Goal: Information Seeking & Learning: Learn about a topic

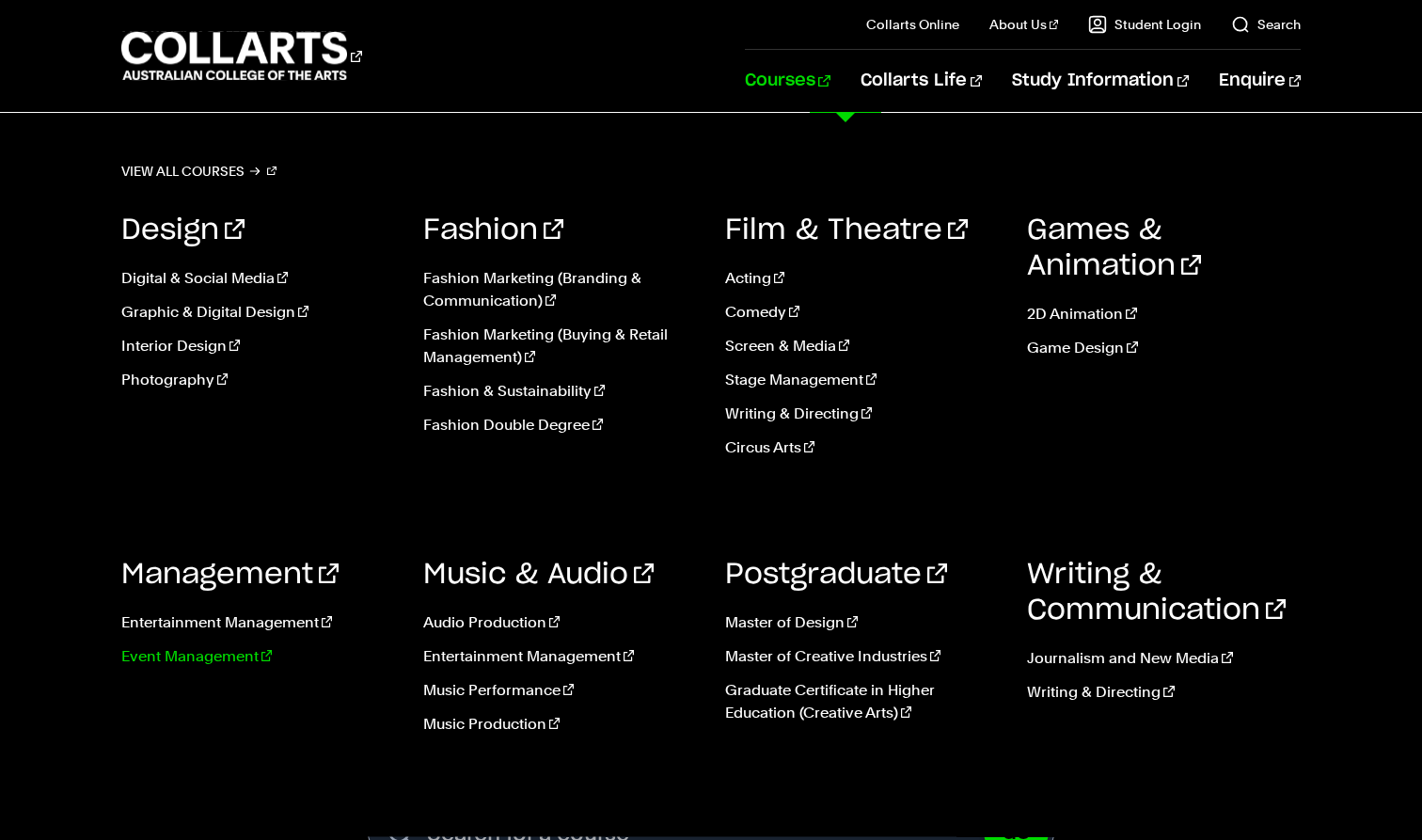
click at [206, 657] on link "Event Management" at bounding box center [258, 655] width 274 height 22
click at [219, 314] on link "Graphic & Digital Design" at bounding box center [258, 312] width 274 height 22
click at [211, 285] on link "Digital & Social Media" at bounding box center [258, 278] width 274 height 22
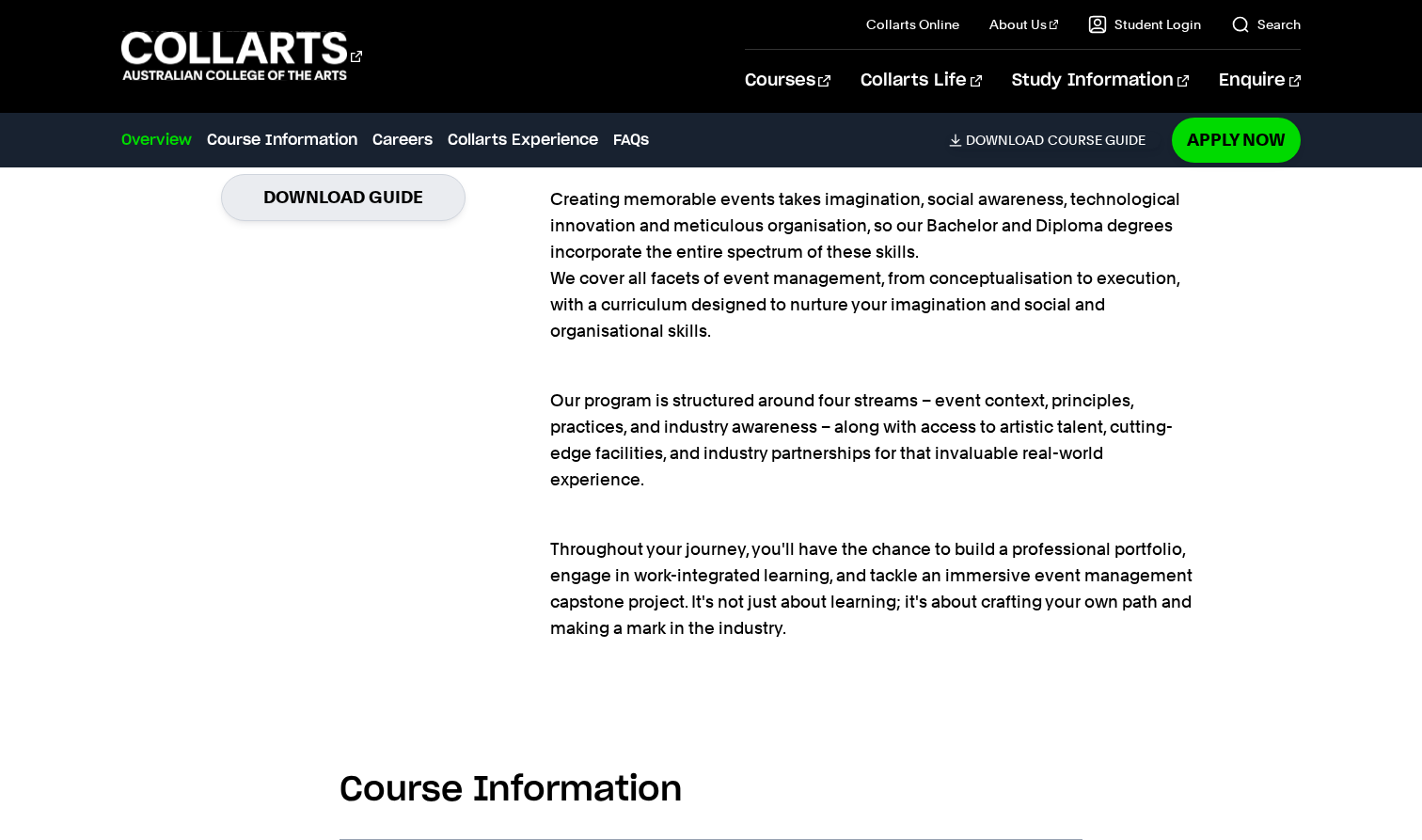
scroll to position [1518, 0]
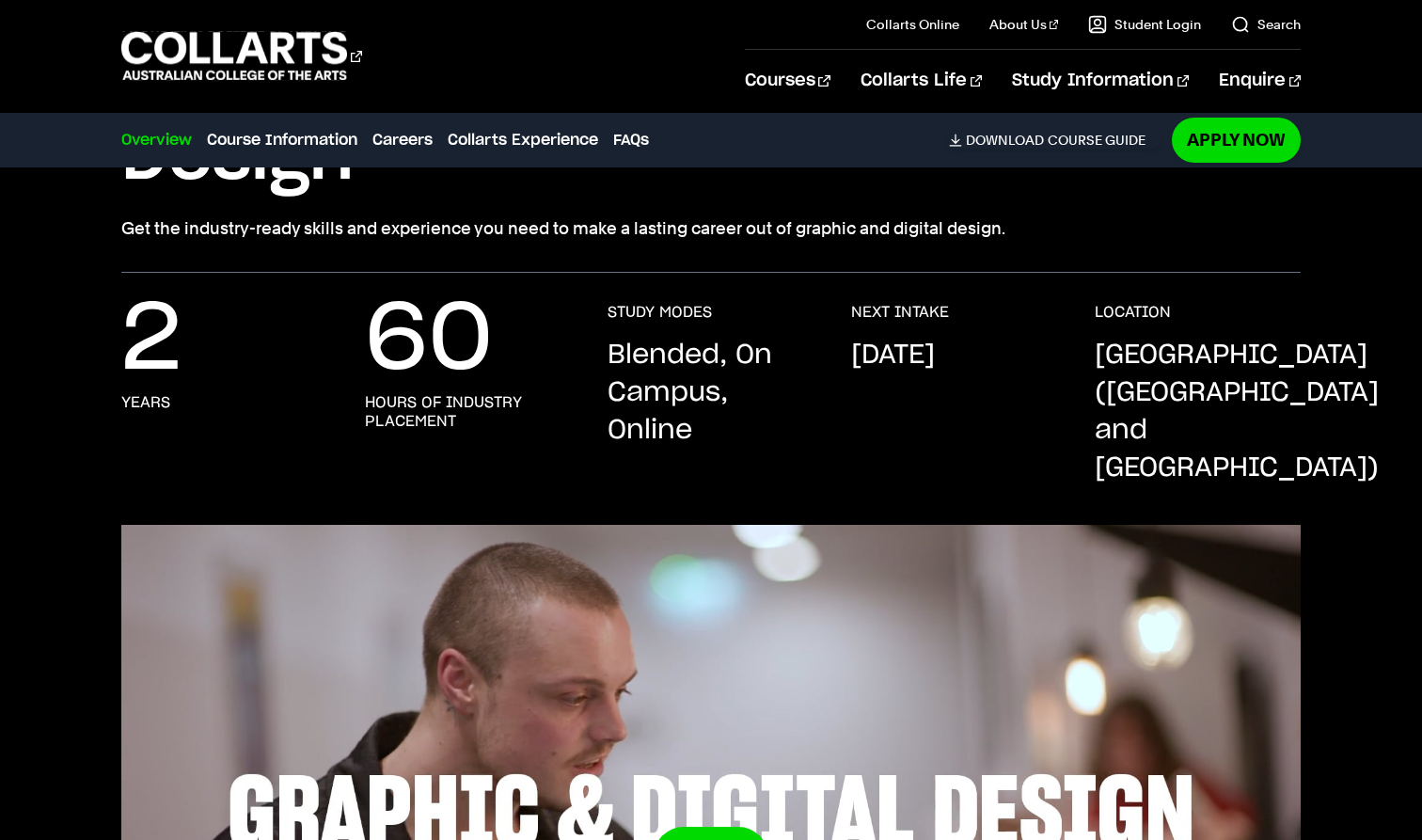
scroll to position [285, 0]
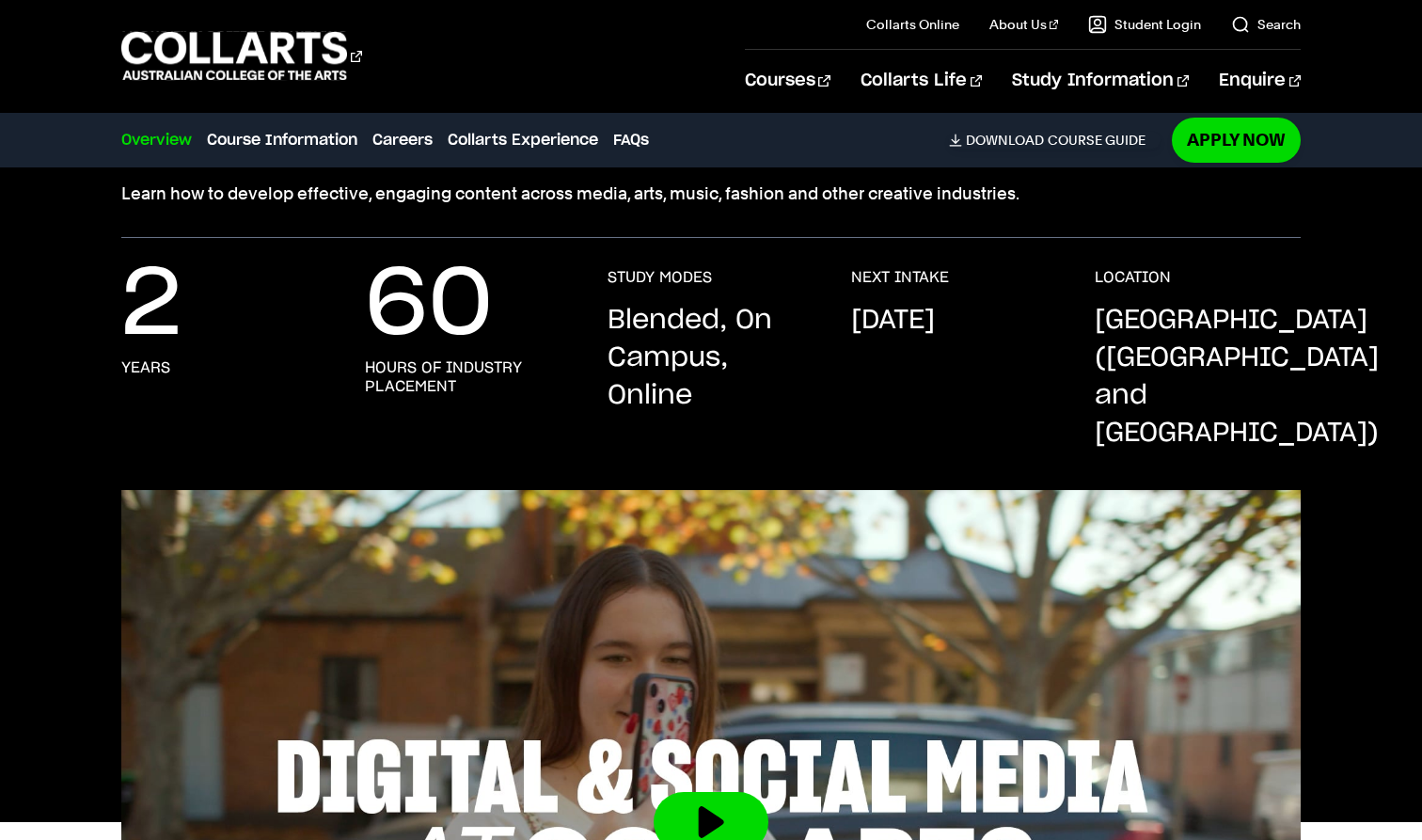
scroll to position [209, 0]
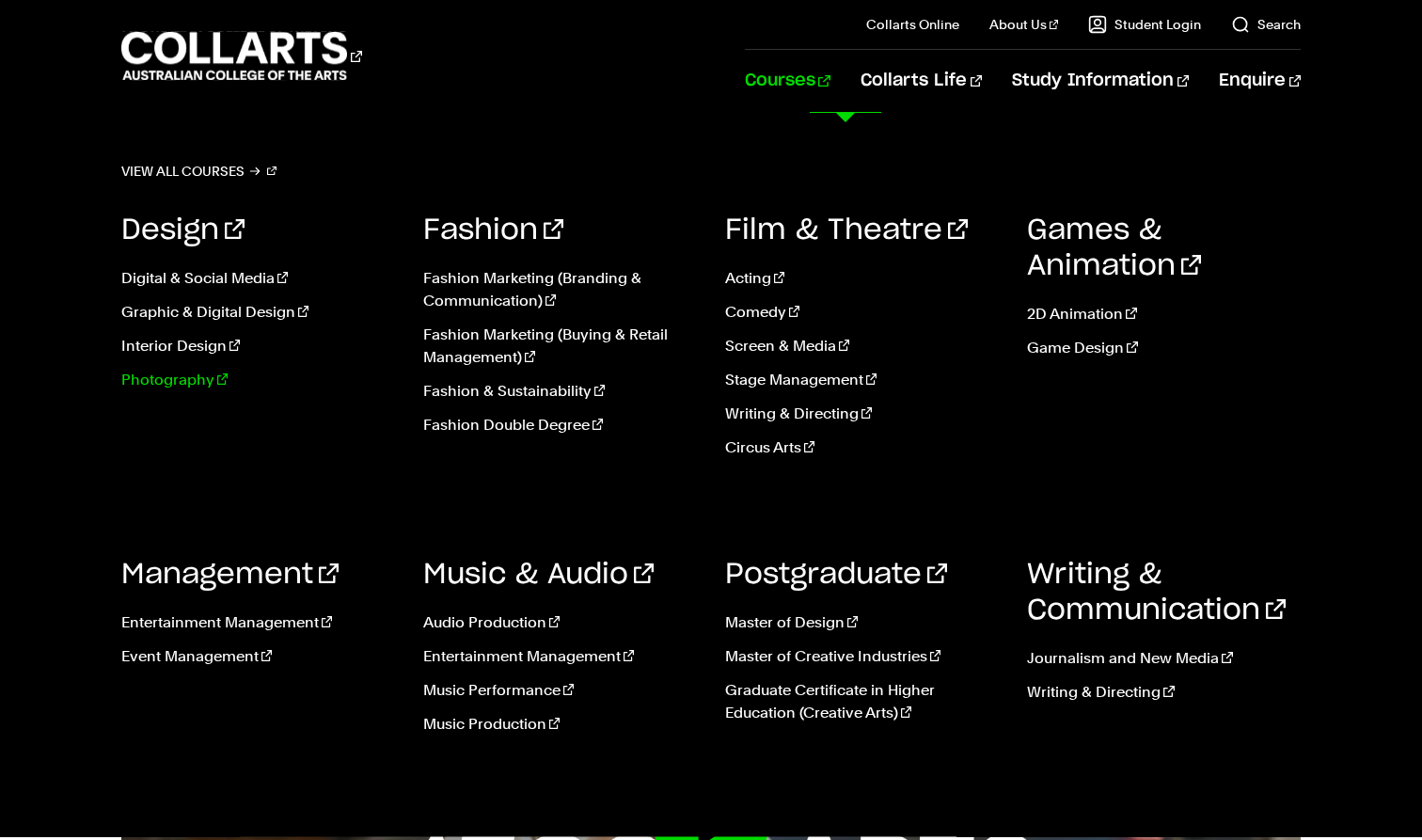
click at [157, 386] on link "Photography" at bounding box center [258, 380] width 274 height 22
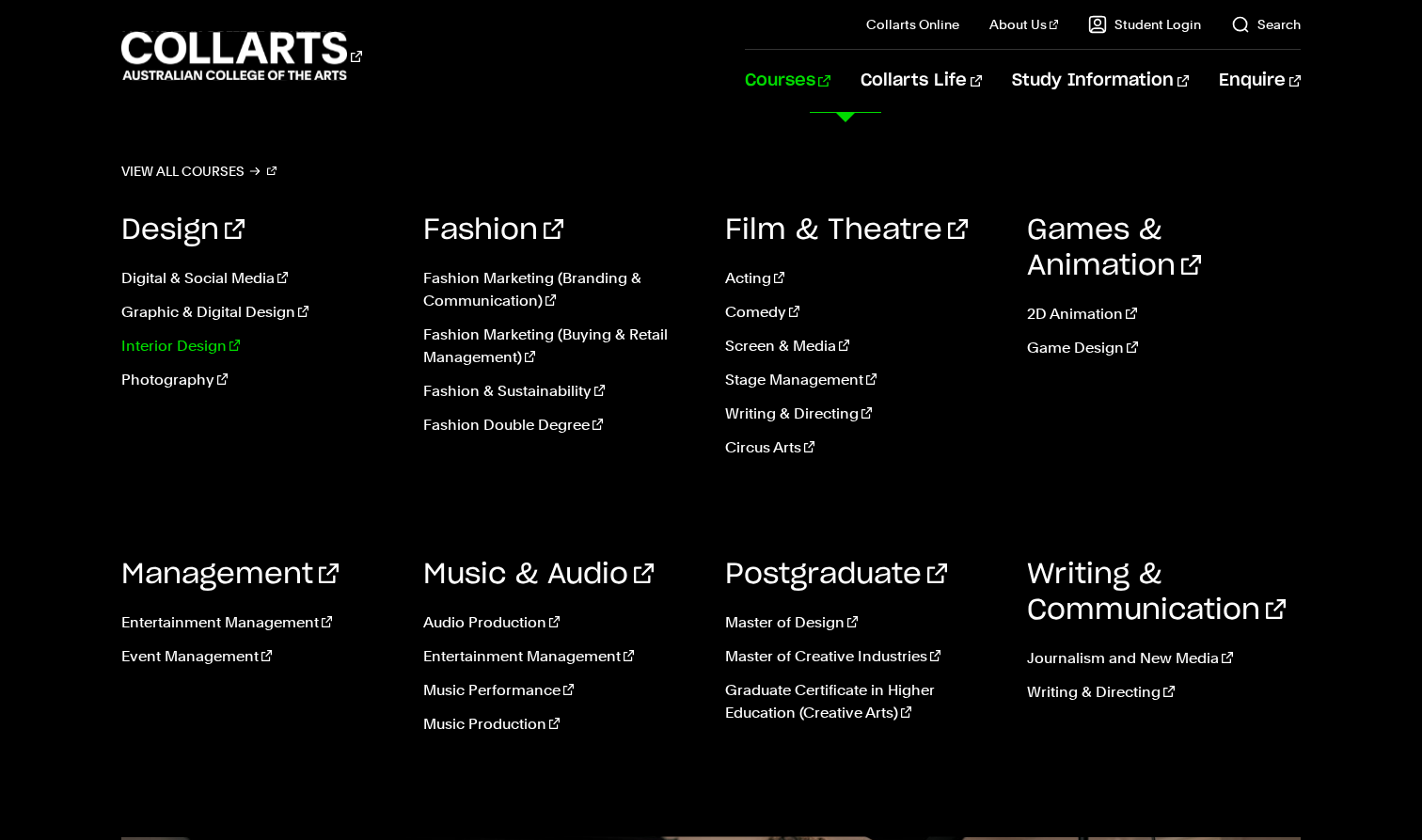
click at [160, 344] on link "Interior Design" at bounding box center [258, 346] width 274 height 22
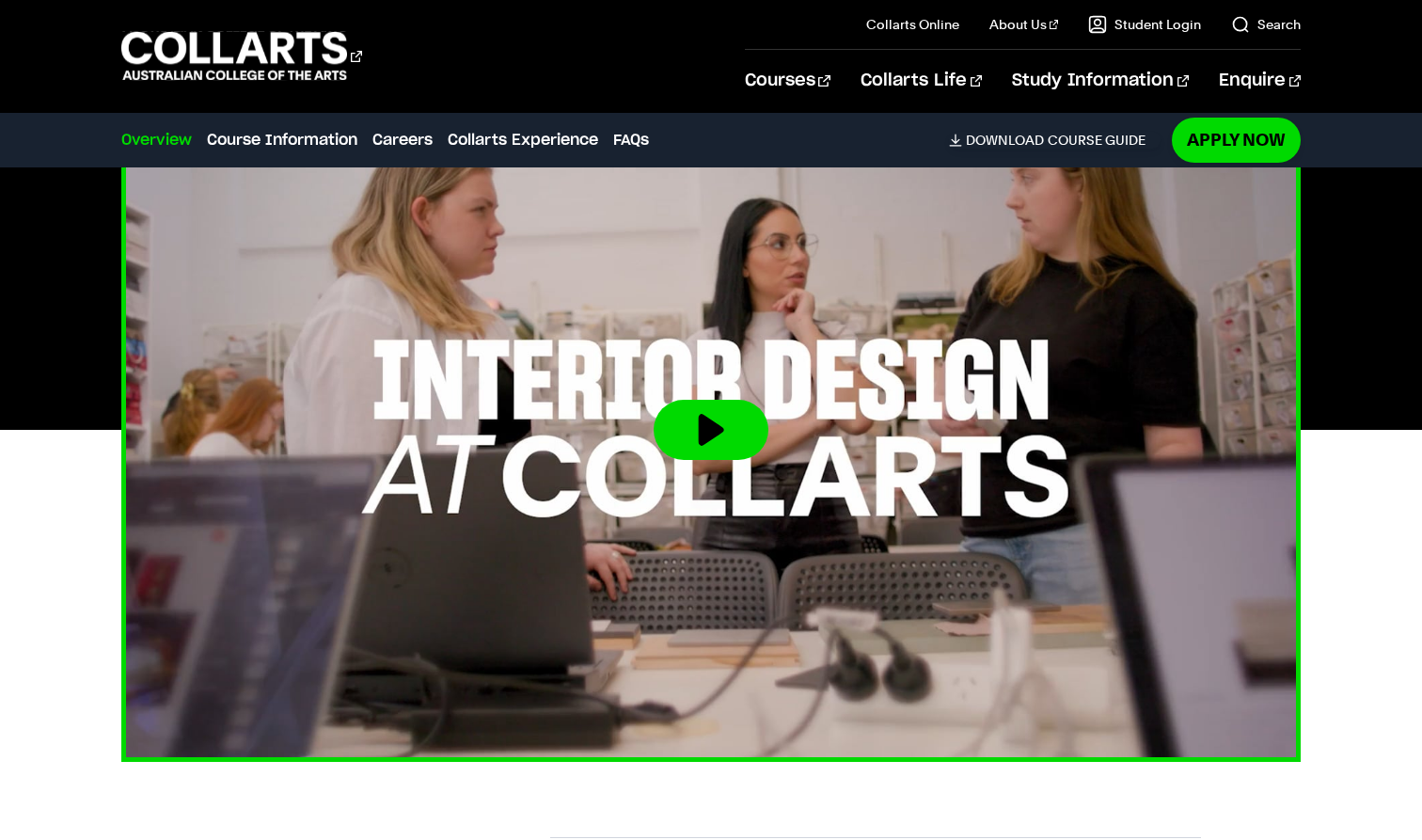
scroll to position [584, 0]
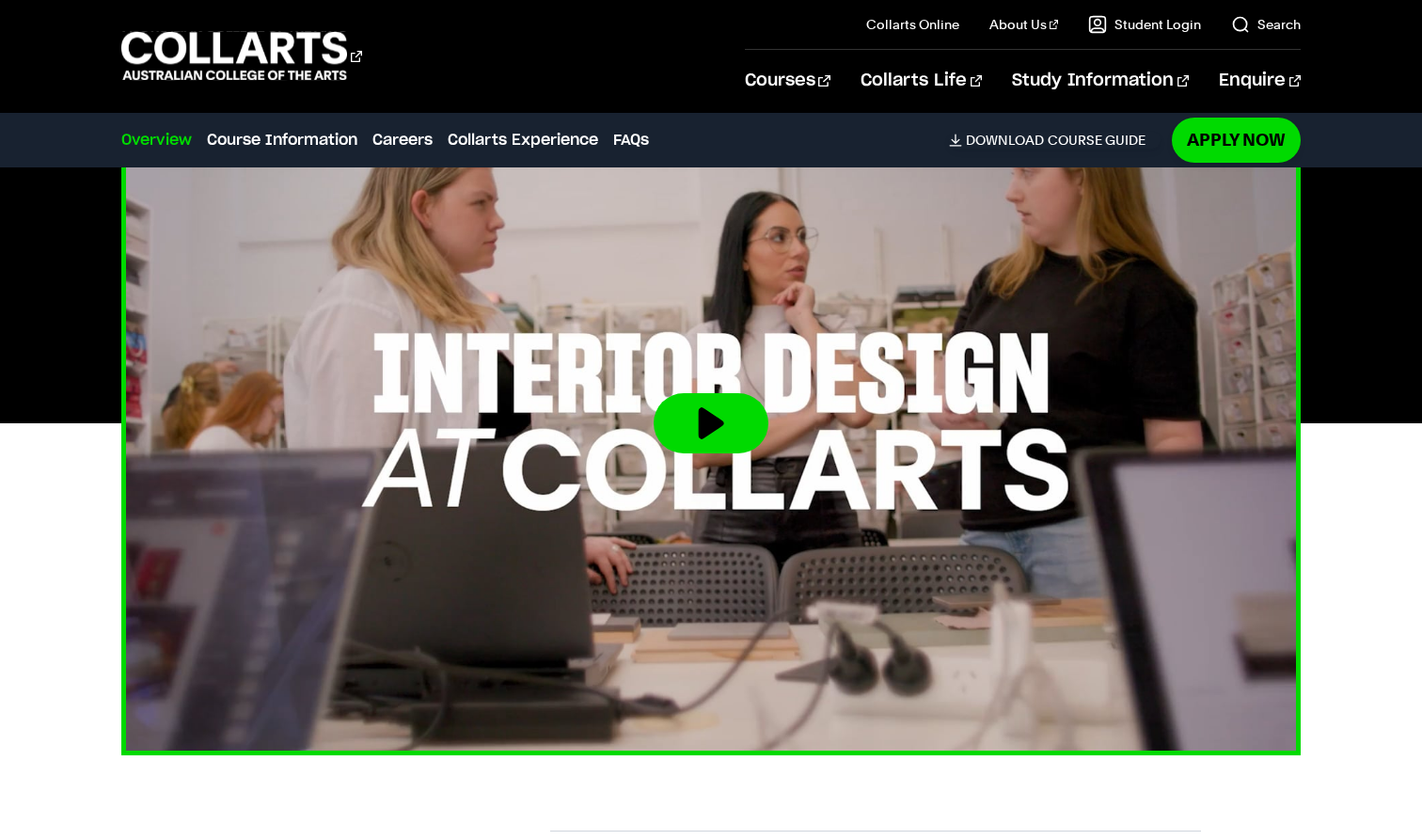
click at [714, 408] on button at bounding box center [711, 423] width 115 height 60
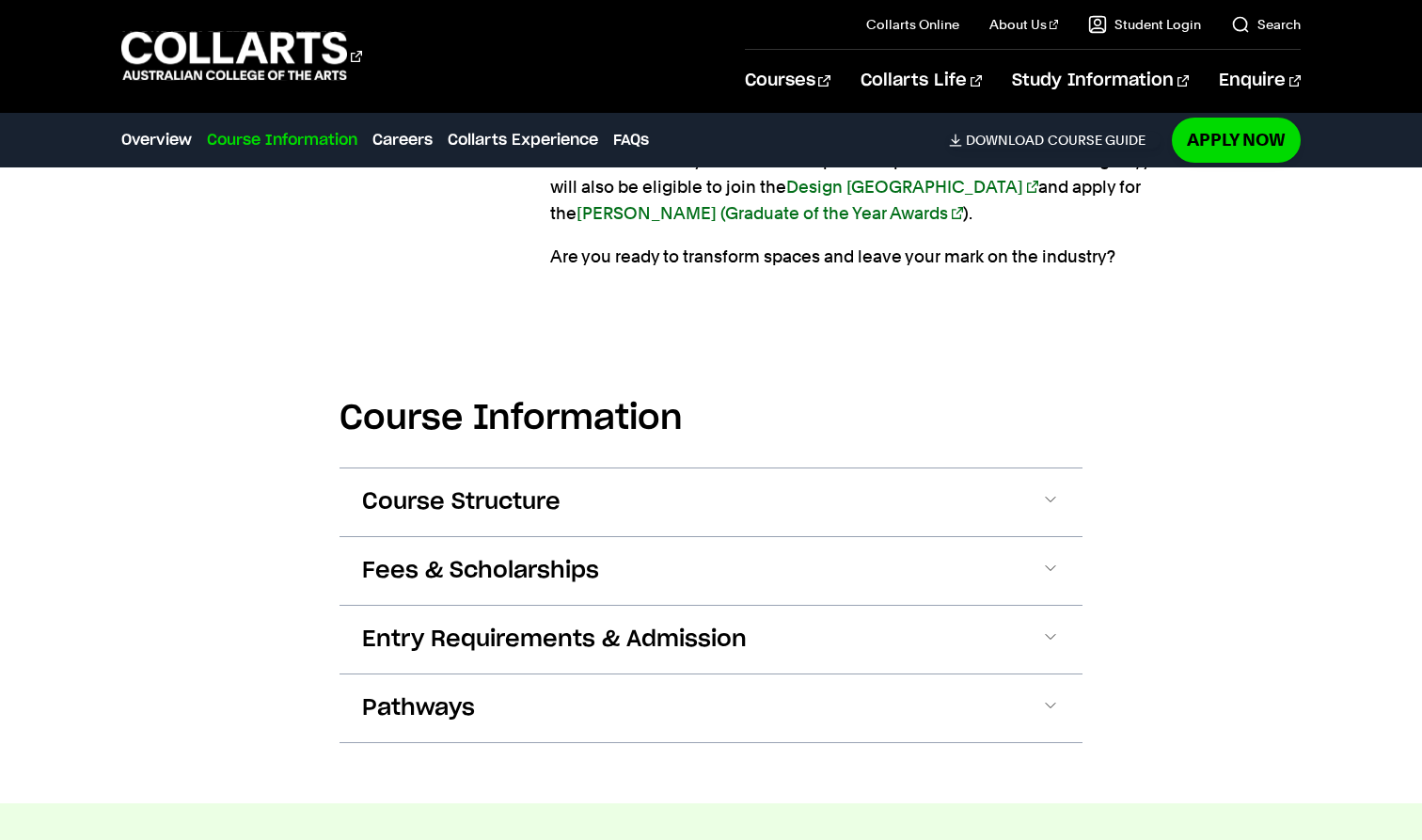
scroll to position [1888, 0]
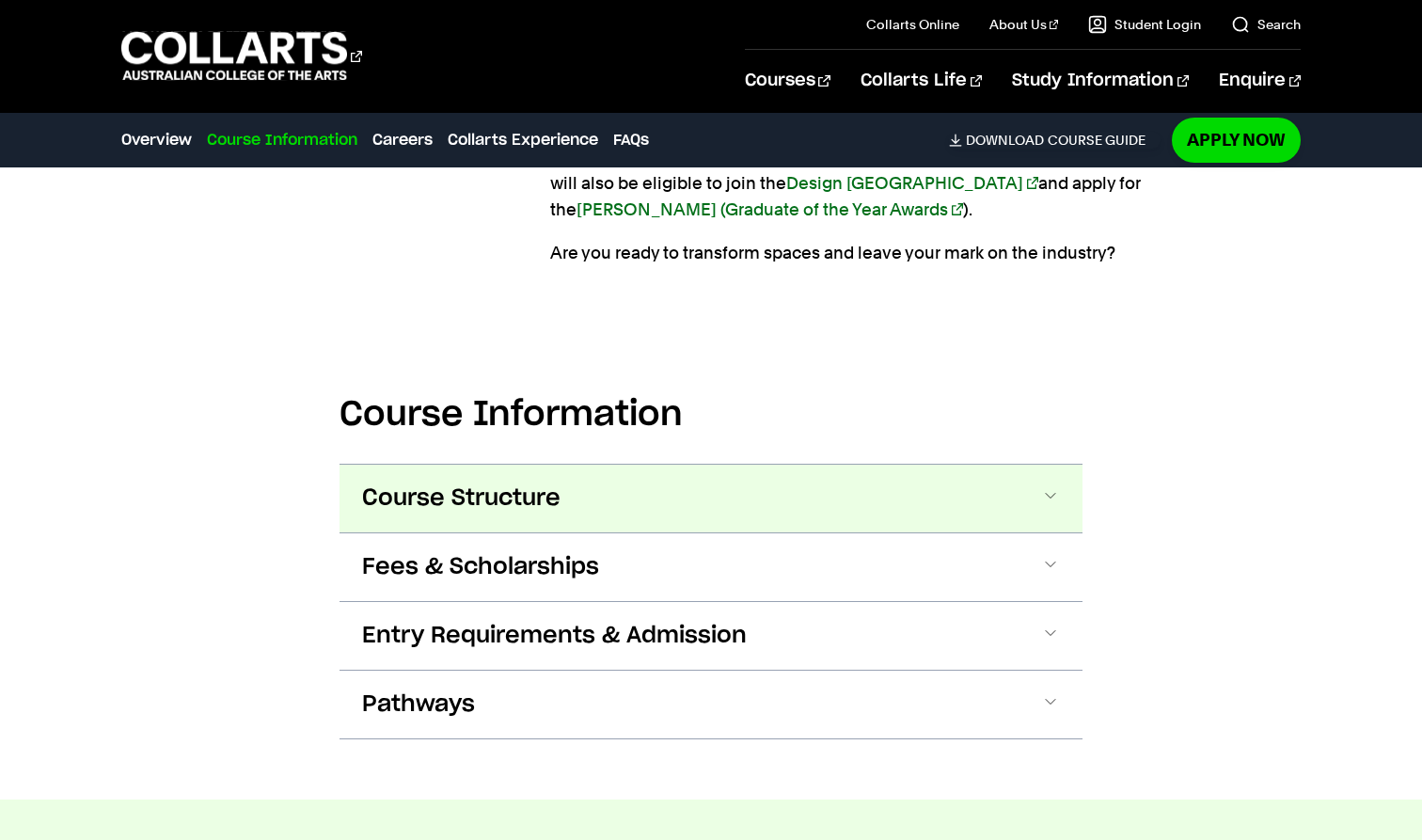
click at [1057, 509] on span at bounding box center [1050, 498] width 18 height 24
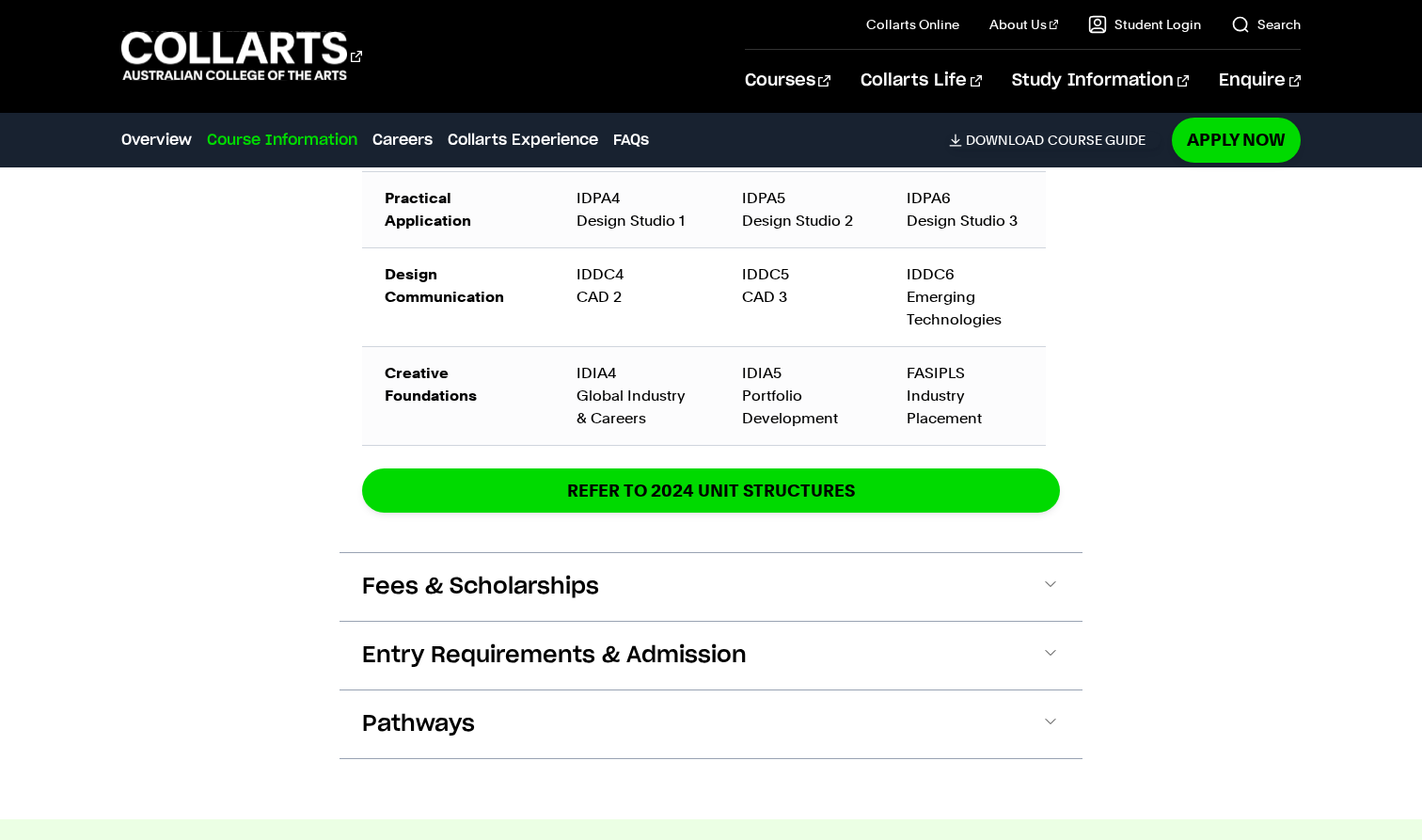
scroll to position [3087, 0]
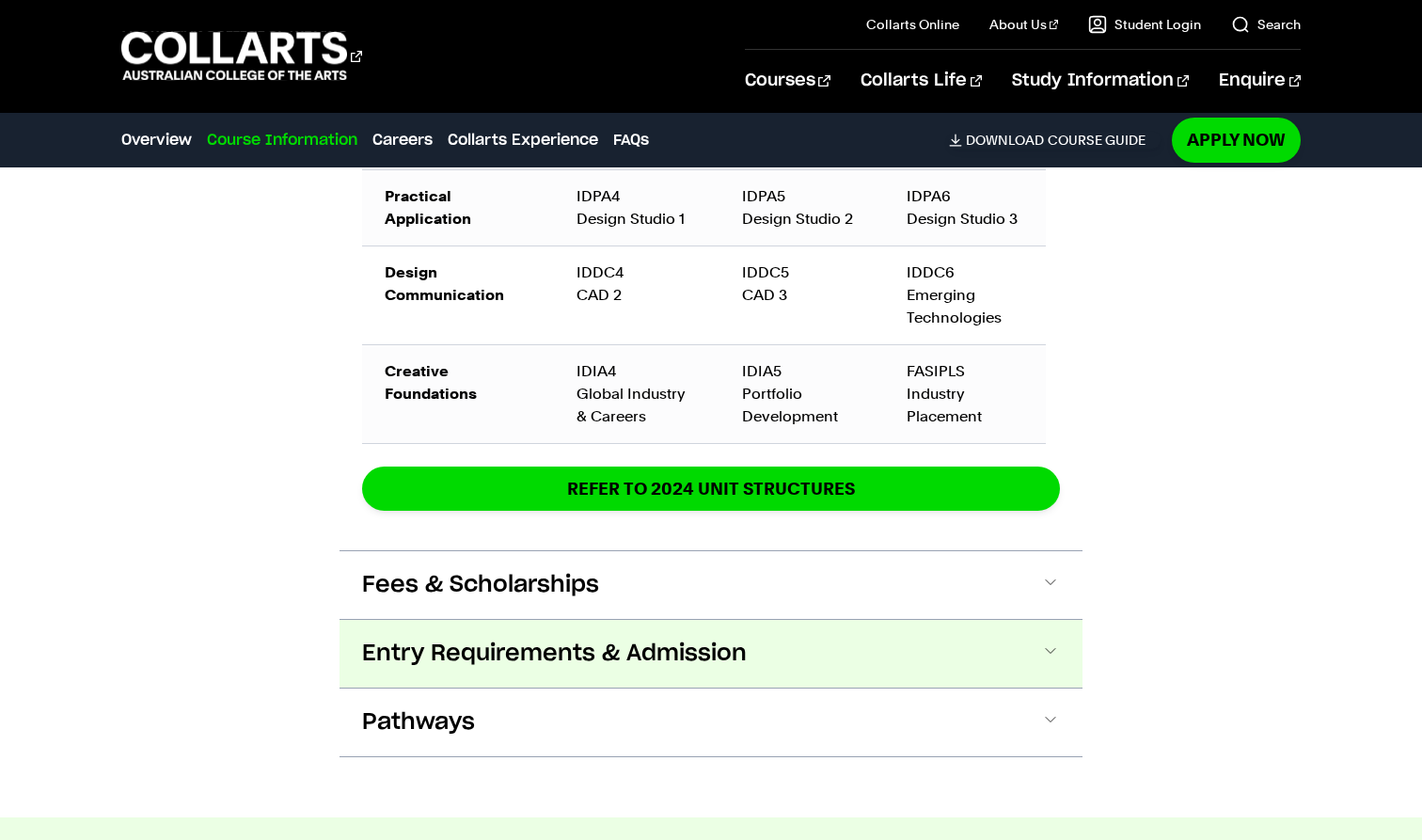
click at [1060, 653] on span at bounding box center [1050, 654] width 18 height 24
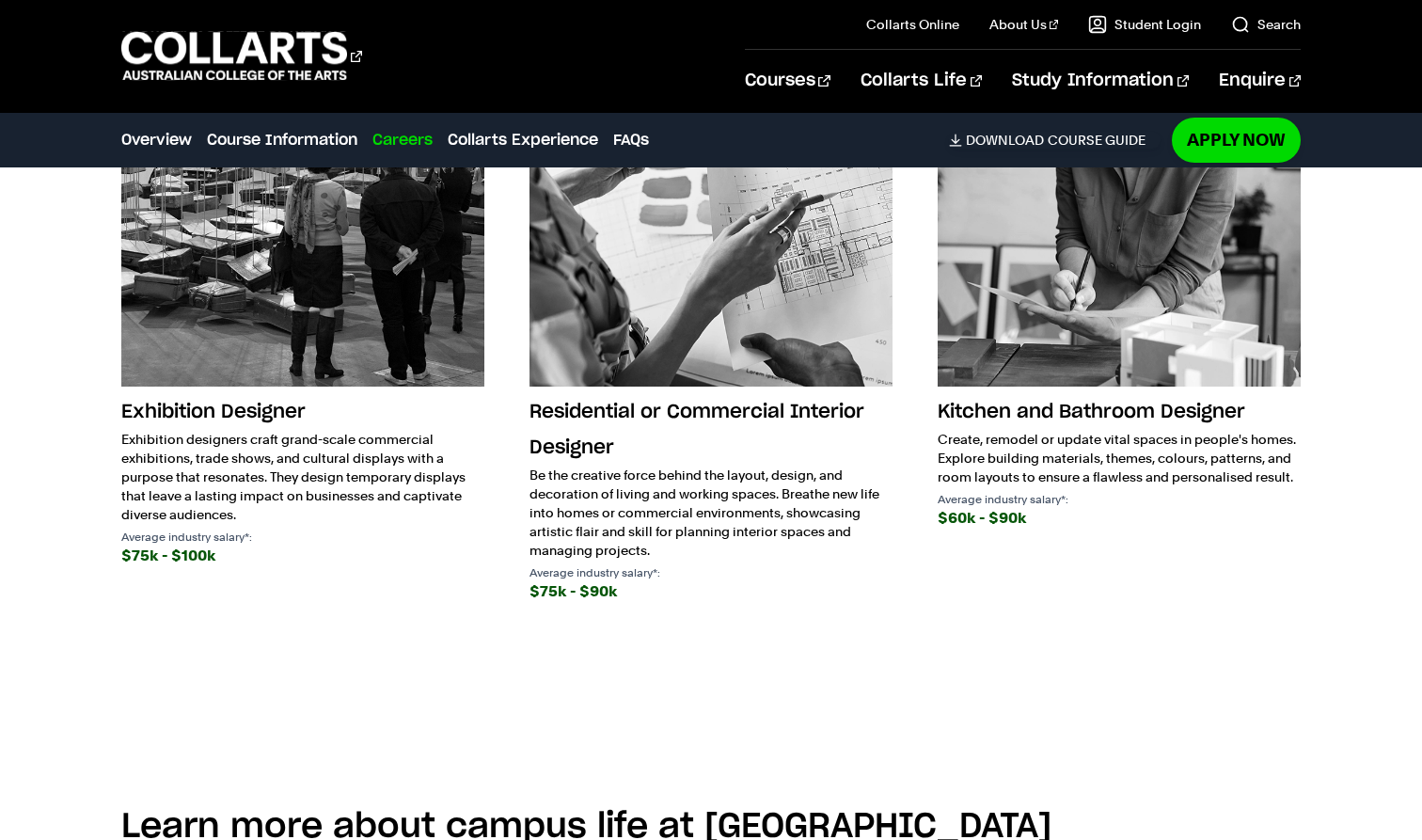
scroll to position [4944, 0]
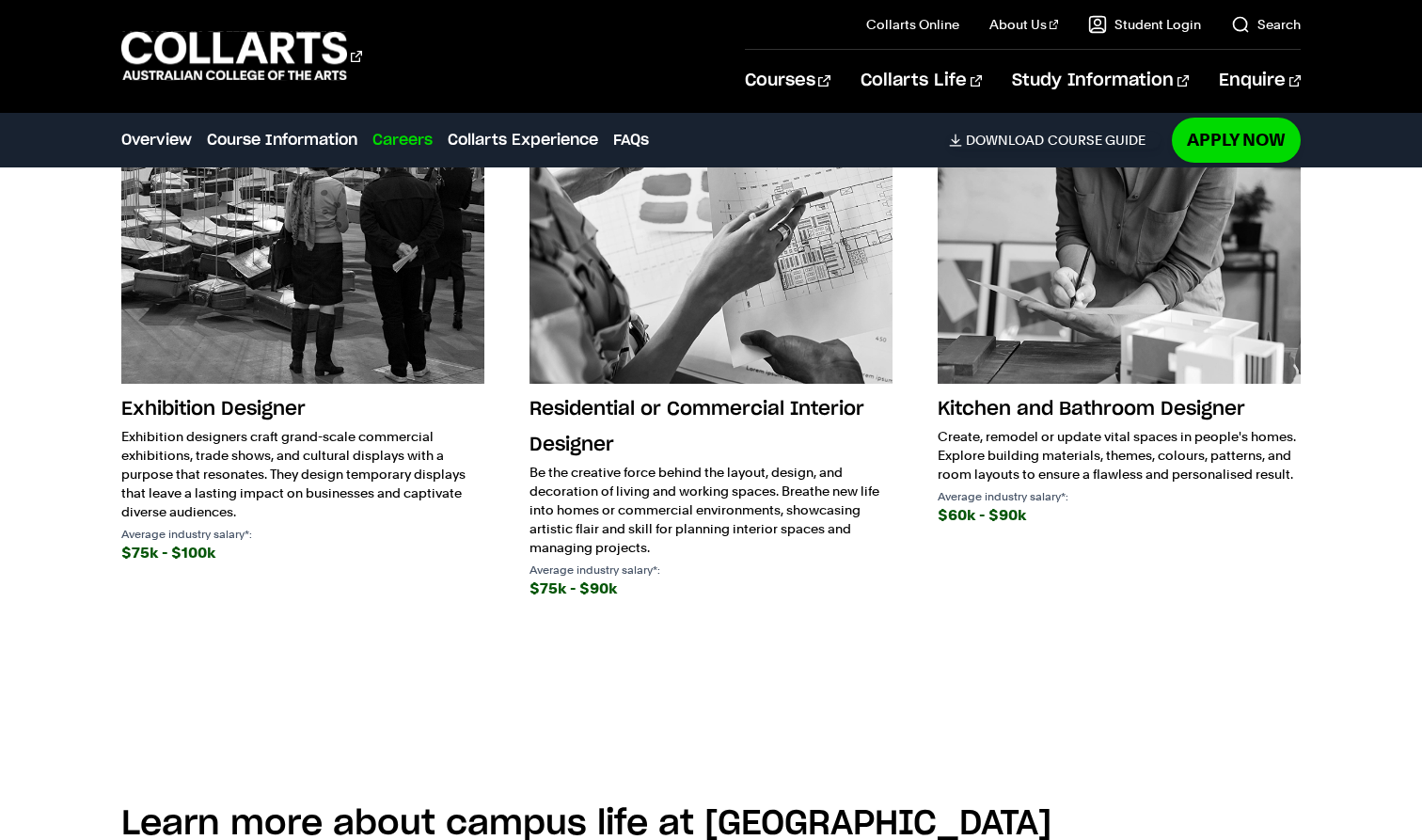
click at [694, 311] on img at bounding box center [711, 202] width 363 height 363
click at [611, 391] on h3 "Residential or Commercial Interior Designer" at bounding box center [711, 427] width 363 height 72
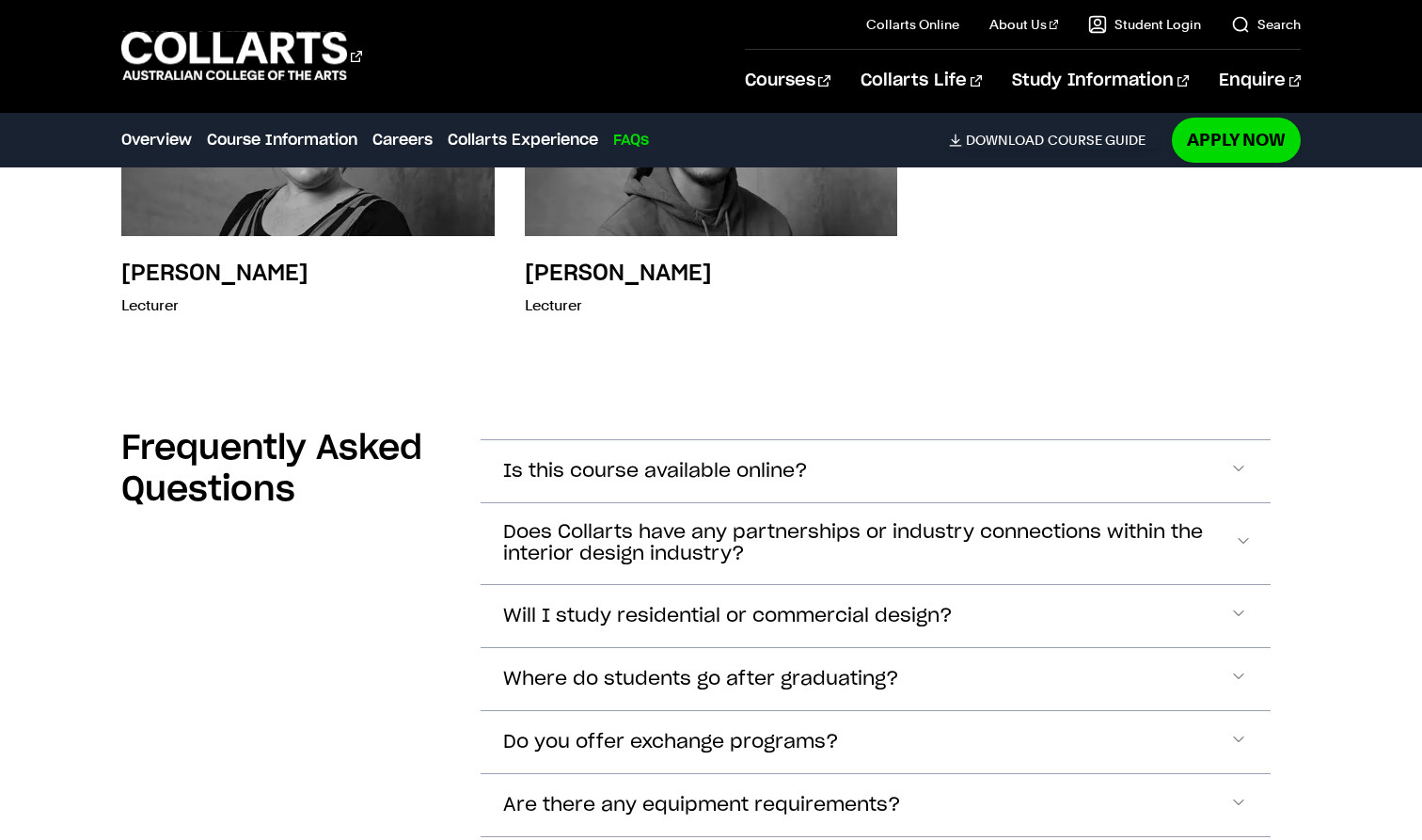
scroll to position [7904, 0]
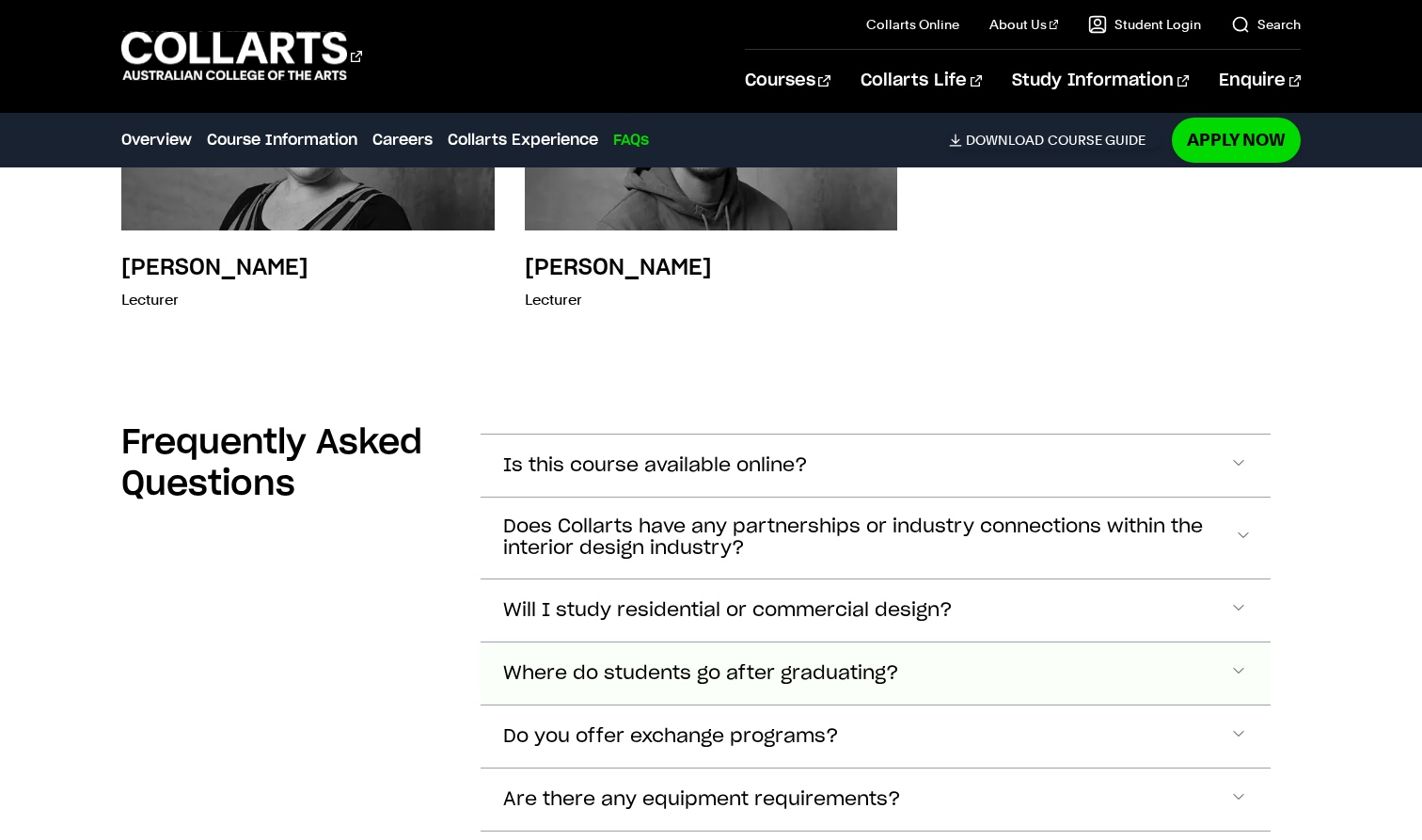
click at [744, 663] on span "Where do students go after graduating?" at bounding box center [701, 674] width 396 height 21
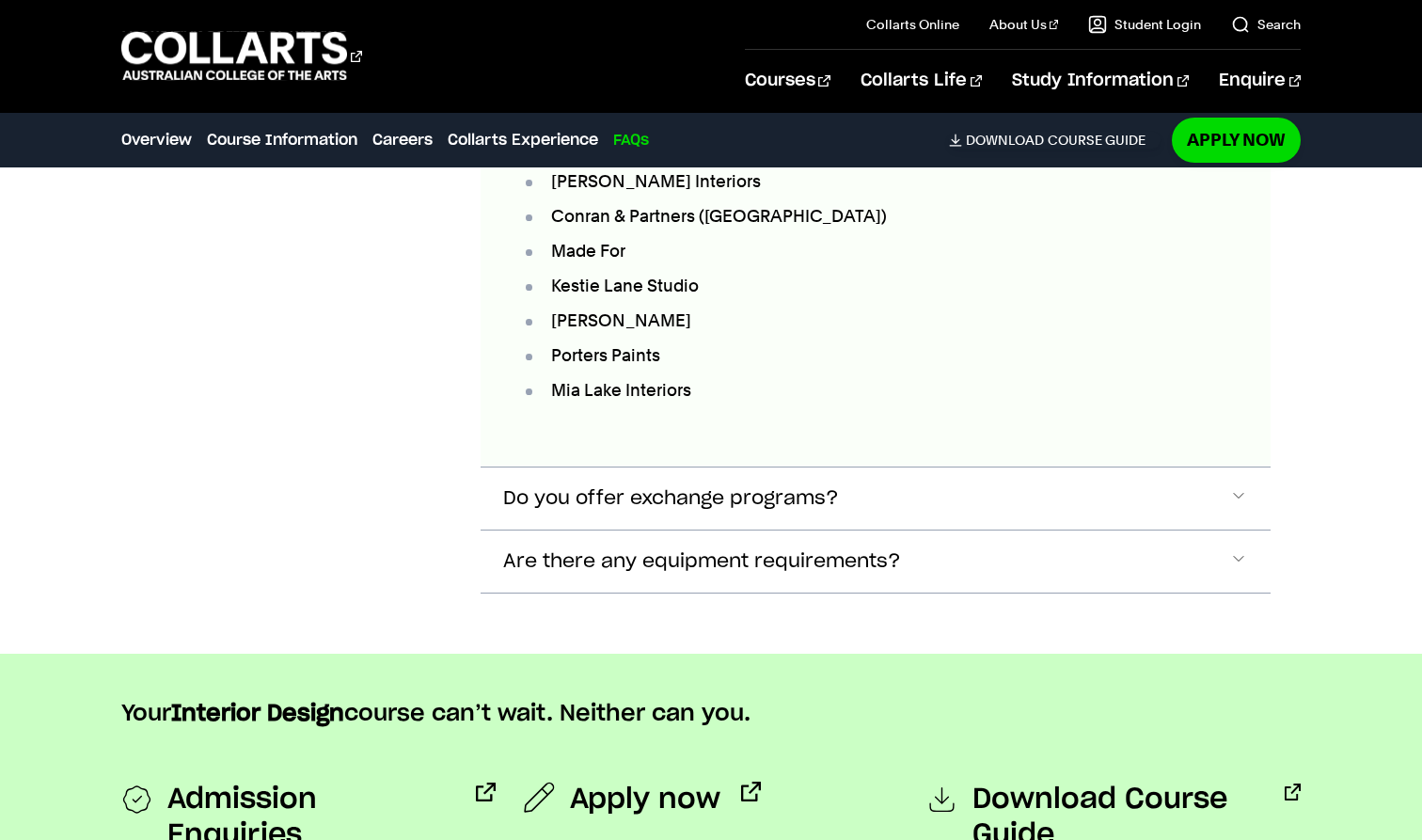
scroll to position [8733, 0]
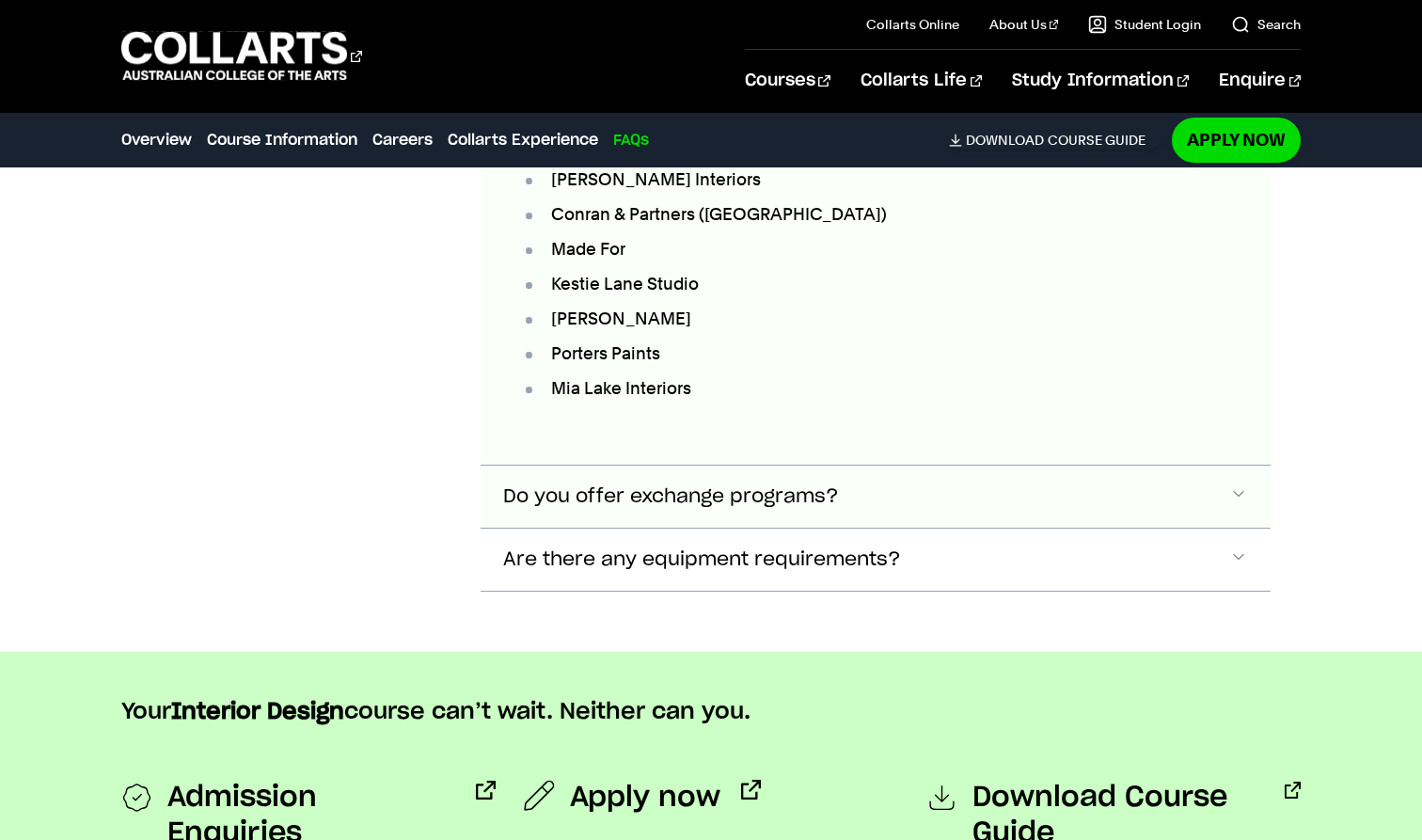
click at [838, 487] on button "Do you offer exchange programs?" at bounding box center [876, 496] width 792 height 62
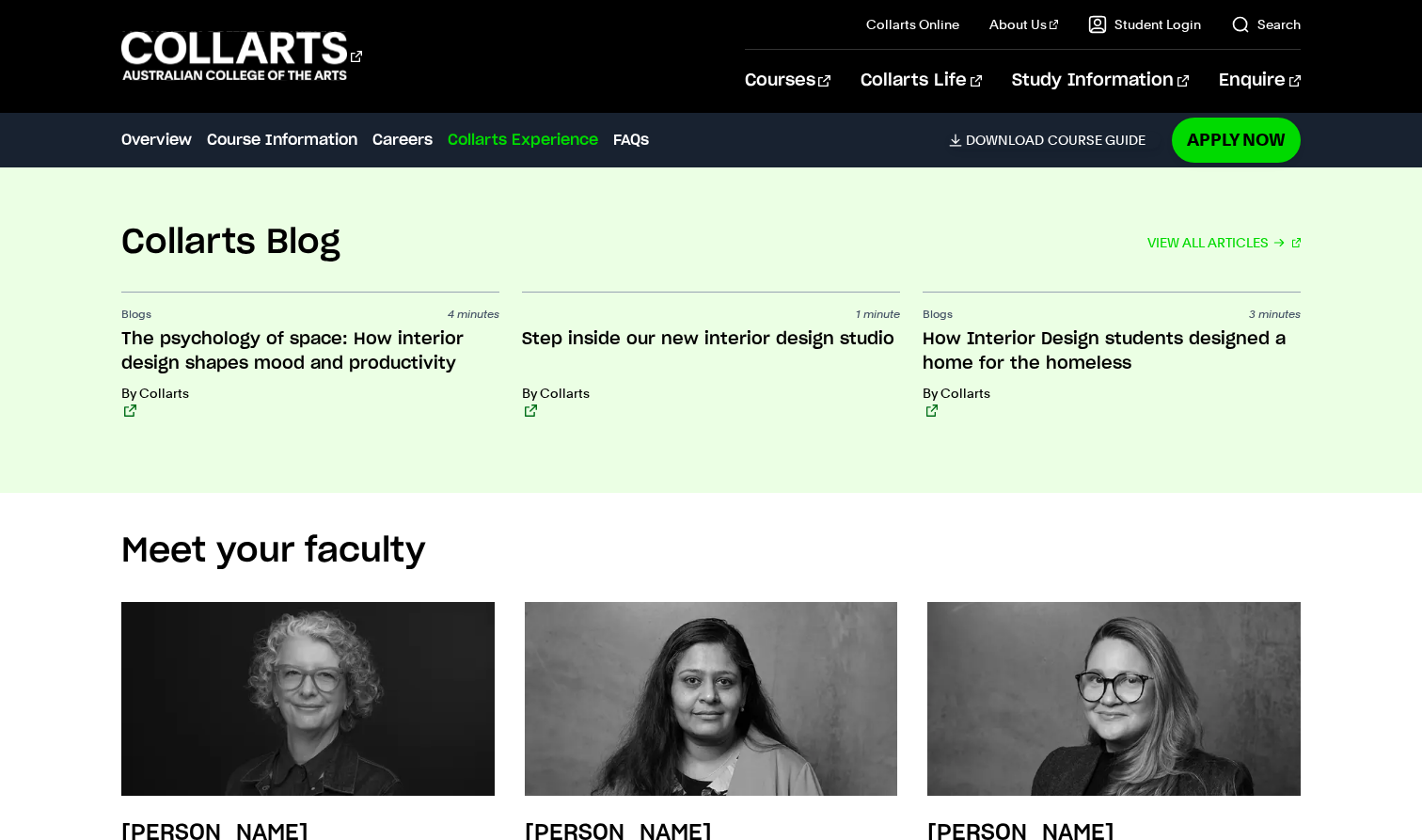
scroll to position [6213, 0]
